Goal: Navigation & Orientation: Find specific page/section

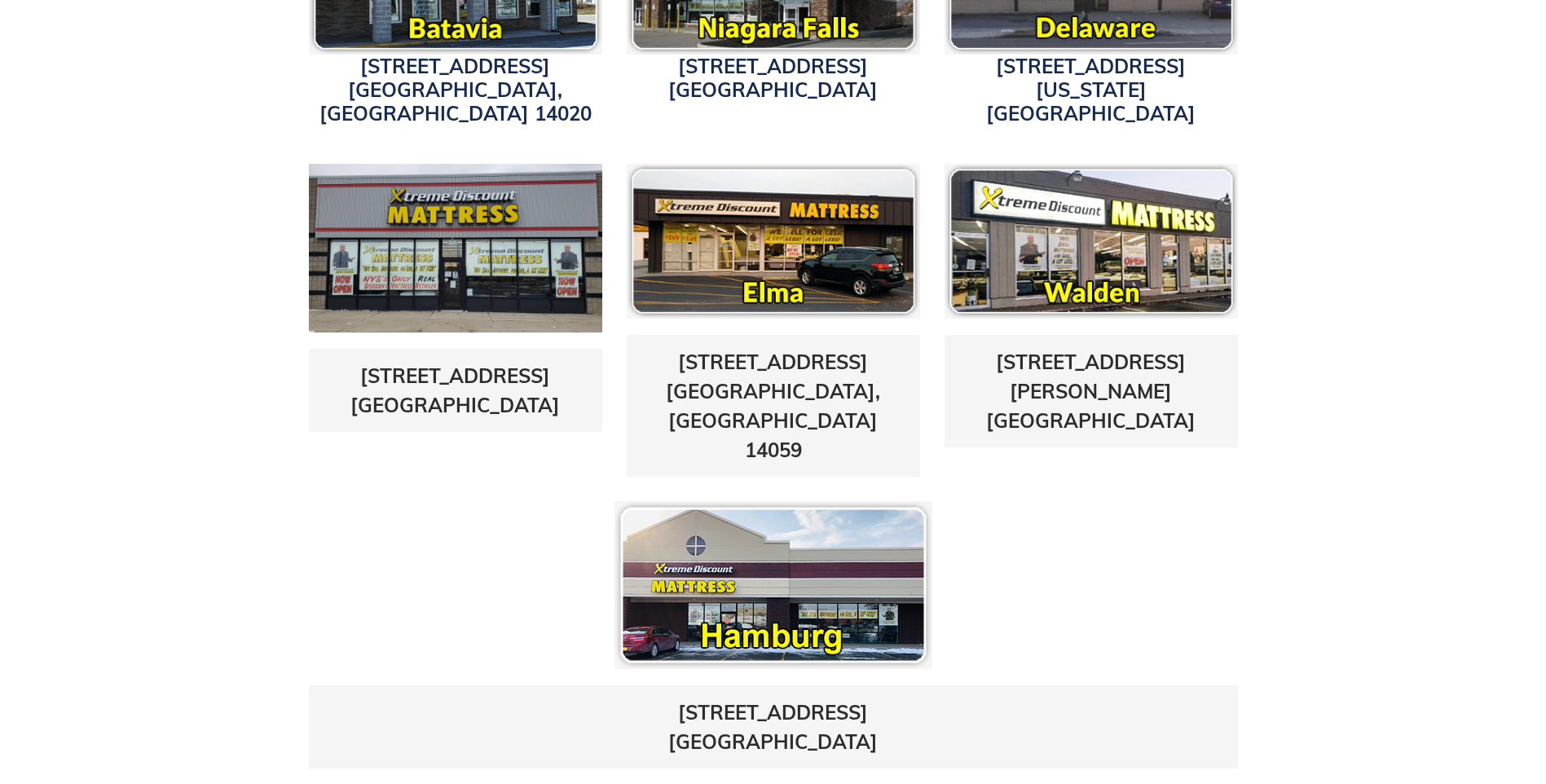
scroll to position [652, 0]
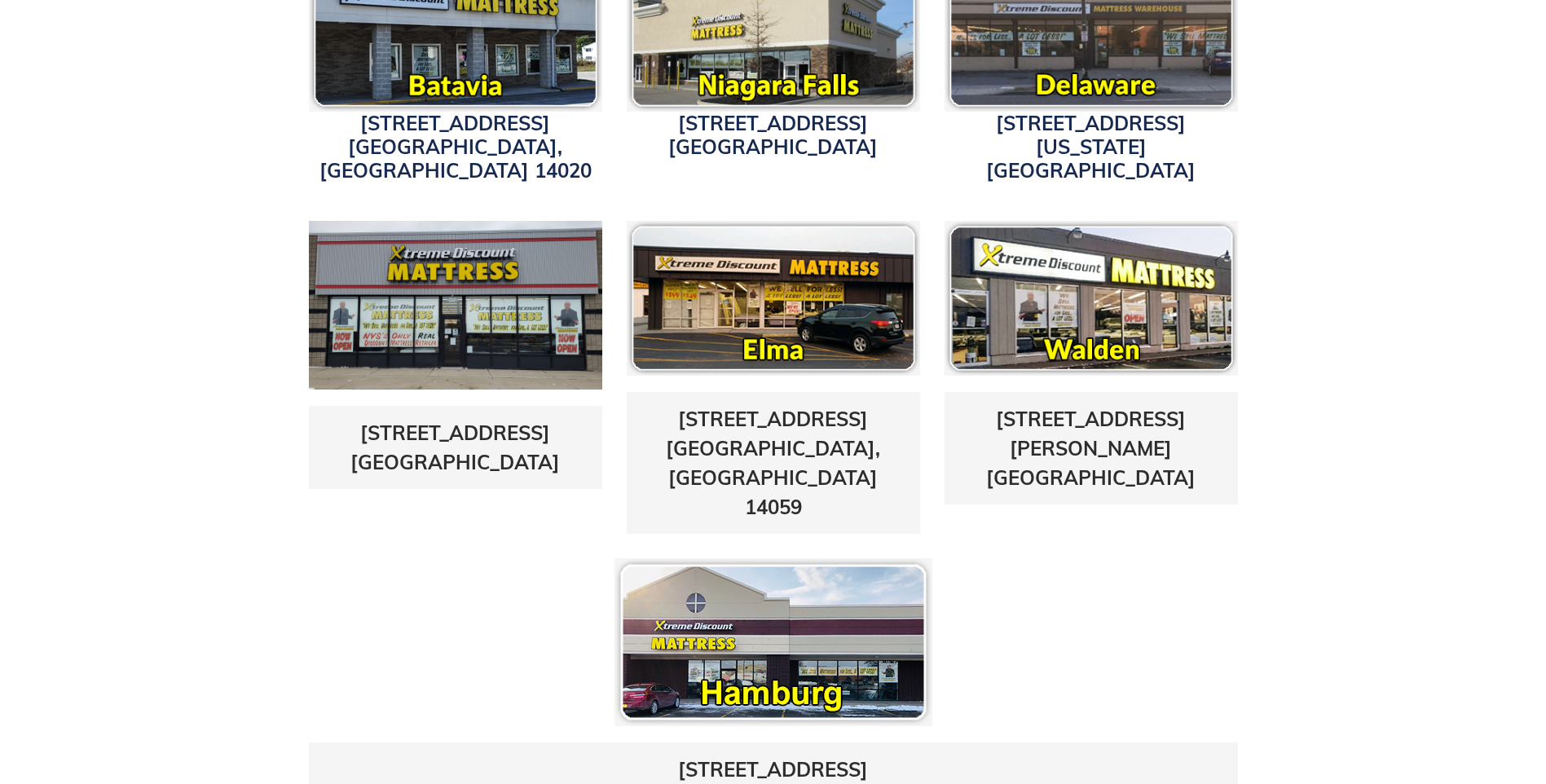
click at [673, 558] on img at bounding box center [773, 642] width 318 height 168
click at [769, 757] on link "[STREET_ADDRESS]" at bounding box center [773, 784] width 209 height 54
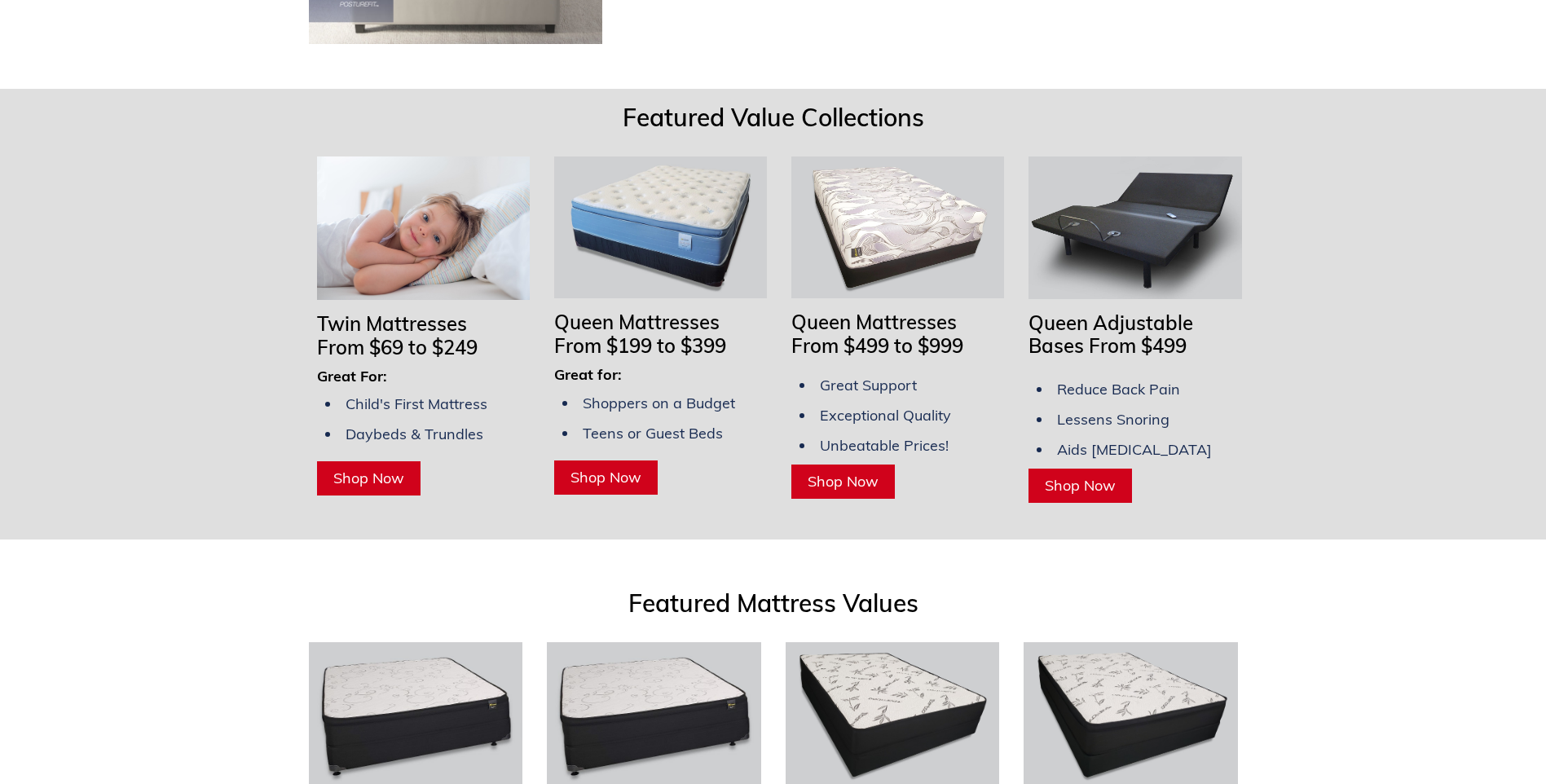
scroll to position [1222, 0]
click at [851, 471] on span "Shop Now" at bounding box center [843, 481] width 71 height 19
